Goal: Transaction & Acquisition: Purchase product/service

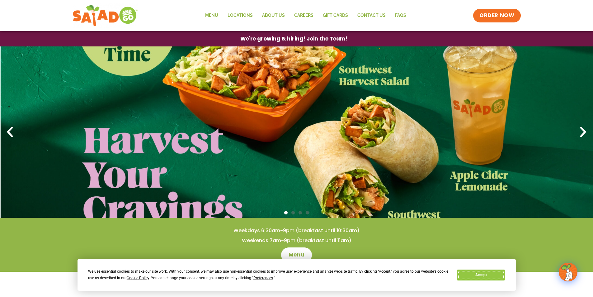
click at [474, 277] on button "Accept" at bounding box center [481, 274] width 48 height 11
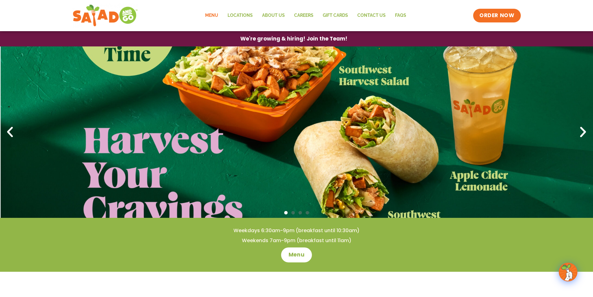
click at [214, 15] on link "Menu" at bounding box center [212, 15] width 22 height 14
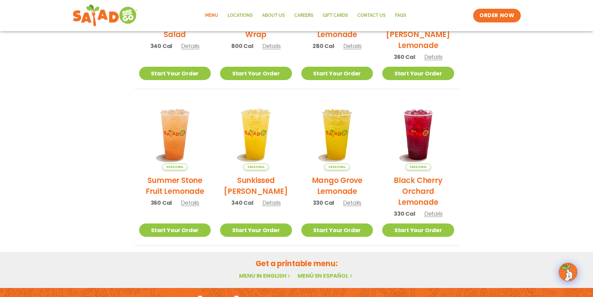
scroll to position [134, 0]
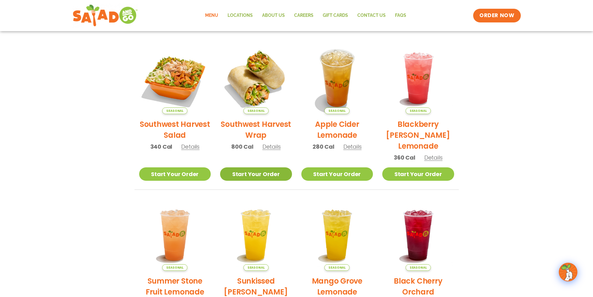
click at [254, 172] on link "Start Your Order" at bounding box center [256, 173] width 72 height 13
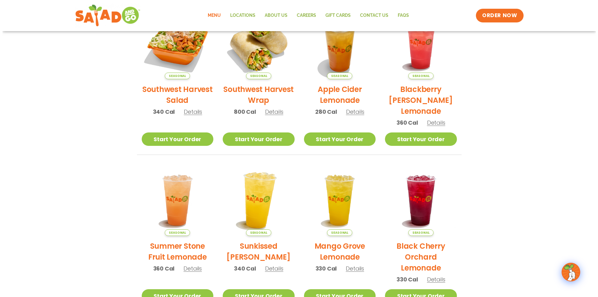
scroll to position [187, 0]
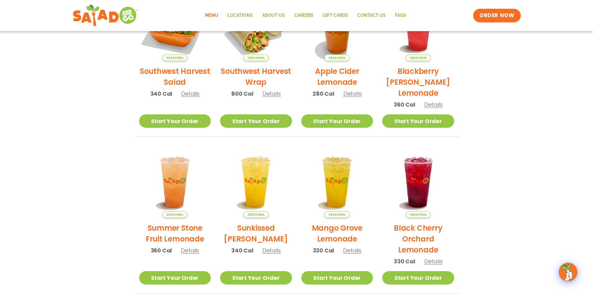
click at [280, 94] on span "Details" at bounding box center [272, 94] width 18 height 8
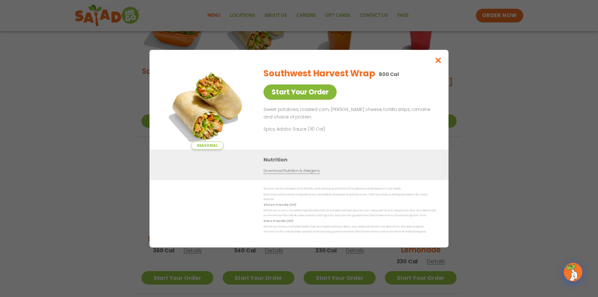
click at [293, 97] on link "Start Your Order" at bounding box center [299, 91] width 73 height 15
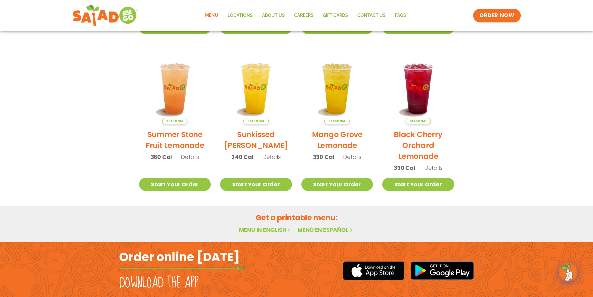
scroll to position [125, 0]
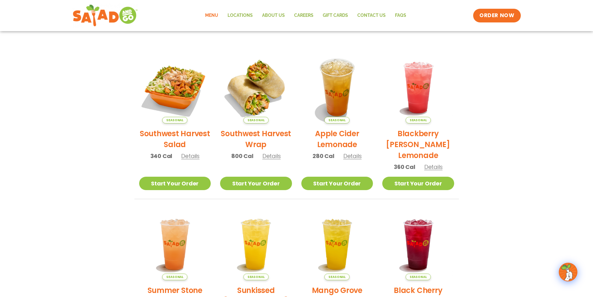
click at [187, 156] on span "Details" at bounding box center [190, 156] width 18 height 8
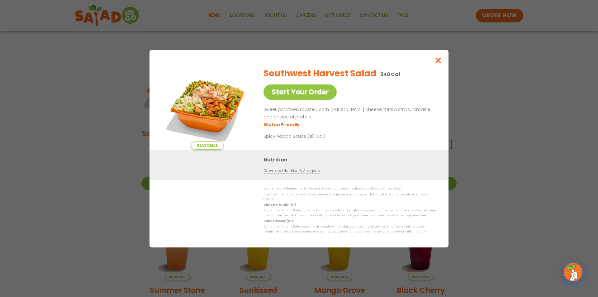
click at [206, 146] on span "Seasonal" at bounding box center [207, 145] width 33 height 8
click at [434, 61] on button "Close modal" at bounding box center [438, 60] width 20 height 21
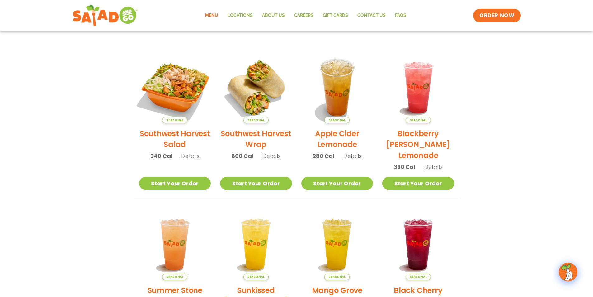
click at [171, 96] on img at bounding box center [175, 87] width 84 height 84
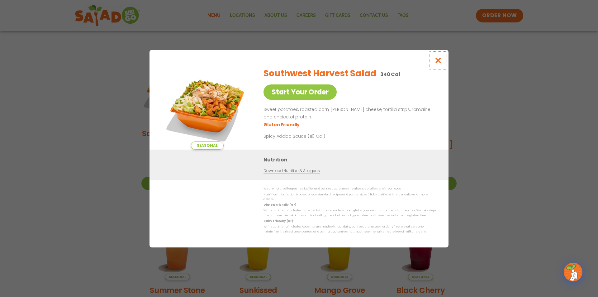
click at [431, 62] on button "Close modal" at bounding box center [438, 60] width 20 height 21
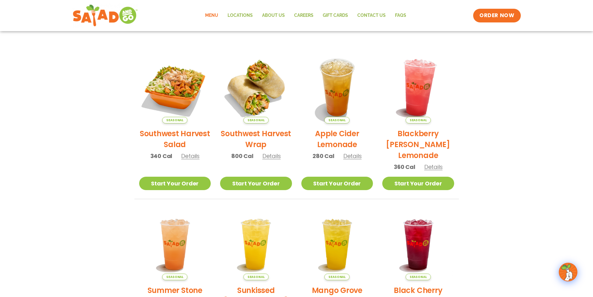
click at [449, 61] on img at bounding box center [418, 87] width 84 height 84
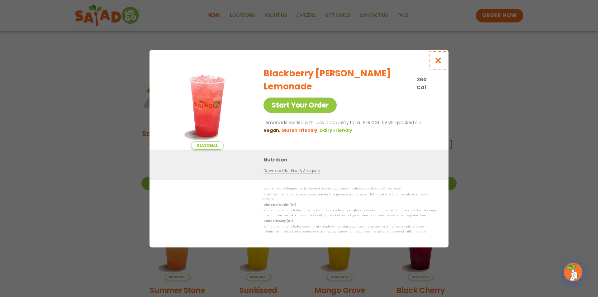
click at [443, 62] on button "Close modal" at bounding box center [438, 60] width 20 height 21
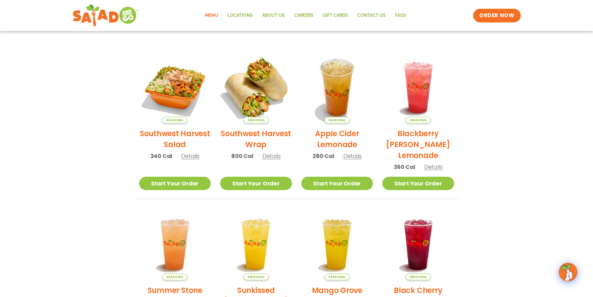
click at [241, 98] on img at bounding box center [256, 87] width 84 height 84
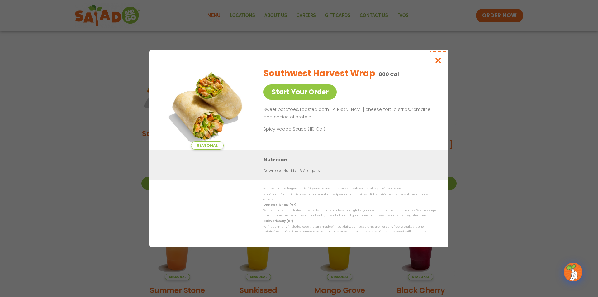
click at [438, 62] on icon "Close modal" at bounding box center [438, 60] width 8 height 7
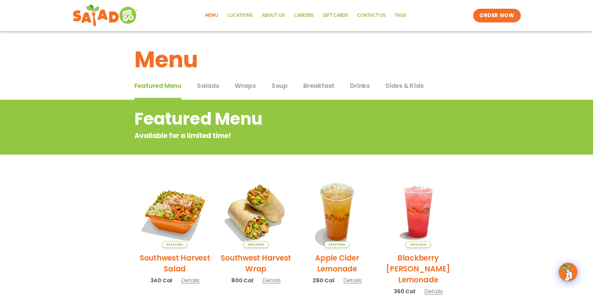
scroll to position [0, 0]
click at [205, 83] on span "Salads" at bounding box center [208, 85] width 22 height 9
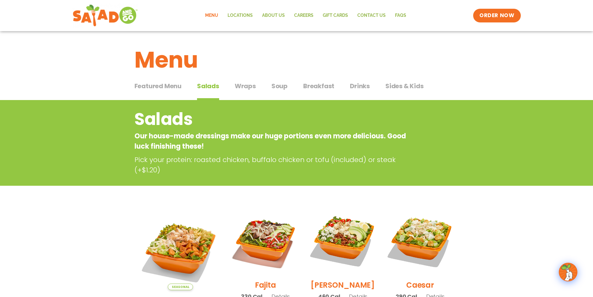
click at [233, 83] on div "Featured Menu Featured Menu Salads Salads Wraps Wraps Soup Soup Breakfast Break…" at bounding box center [297, 89] width 325 height 21
click at [238, 90] on span "Wraps" at bounding box center [245, 85] width 21 height 9
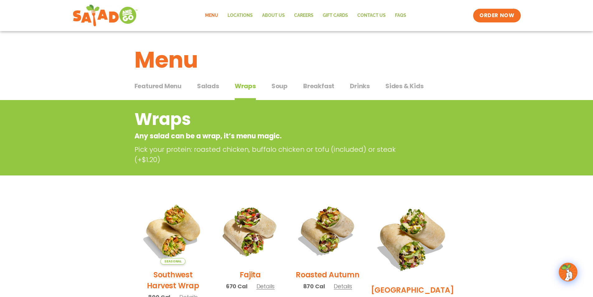
click at [215, 85] on span "Salads" at bounding box center [208, 85] width 22 height 9
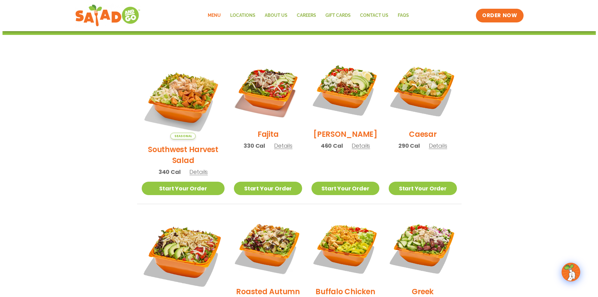
scroll to position [156, 0]
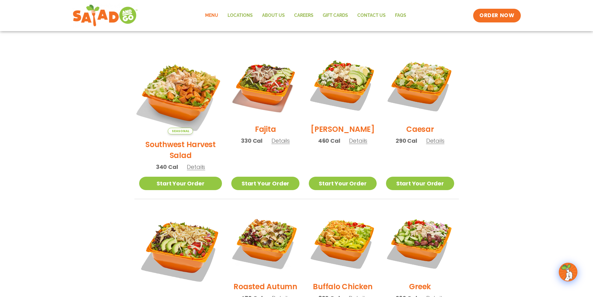
click at [181, 83] on img at bounding box center [180, 92] width 97 height 97
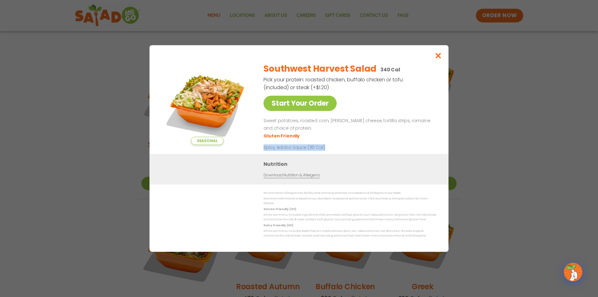
drag, startPoint x: 259, startPoint y: 155, endPoint x: 334, endPoint y: 152, distance: 74.8
click at [334, 152] on div "Seasonal Start Your Order Southwest Harvest Salad 340 Cal Pick your protein: ro…" at bounding box center [299, 106] width 274 height 96
click at [354, 143] on div "Southwest Harvest Salad 340 Cal Pick your protein: roasted chicken, buffalo chi…" at bounding box center [348, 106] width 170 height 96
click at [277, 110] on link "Start Your Order" at bounding box center [299, 103] width 73 height 15
